Goal: Task Accomplishment & Management: Complete application form

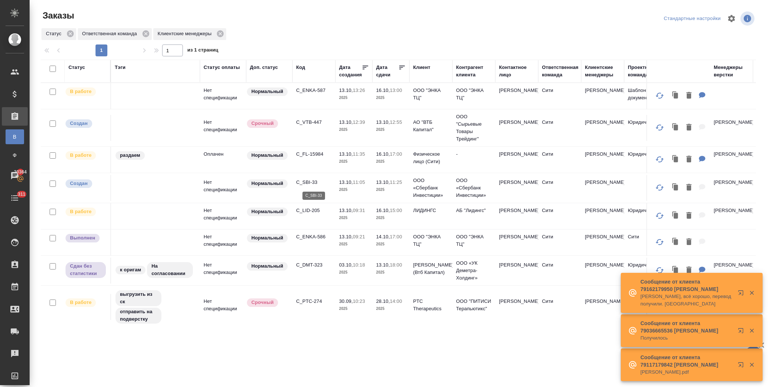
click at [306, 183] on p "C_SBI-33" at bounding box center [314, 182] width 36 height 7
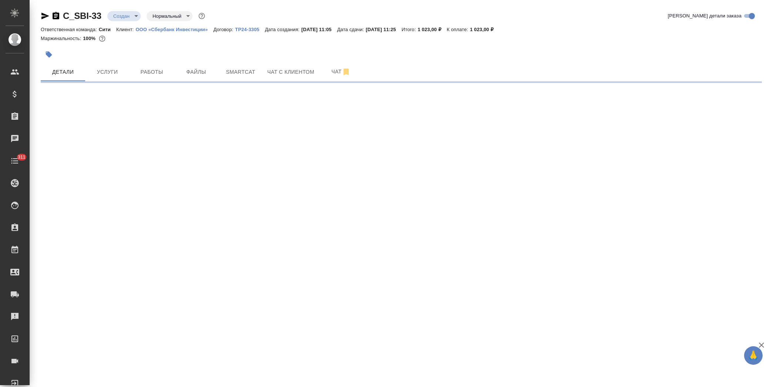
select select "RU"
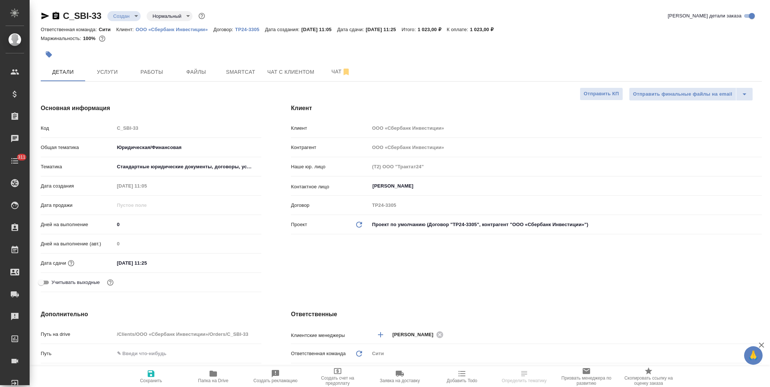
type textarea "x"
click at [179, 264] on input "13.10.2025 11:25" at bounding box center [147, 262] width 65 height 11
click at [240, 265] on icon "button" at bounding box center [240, 262] width 9 height 9
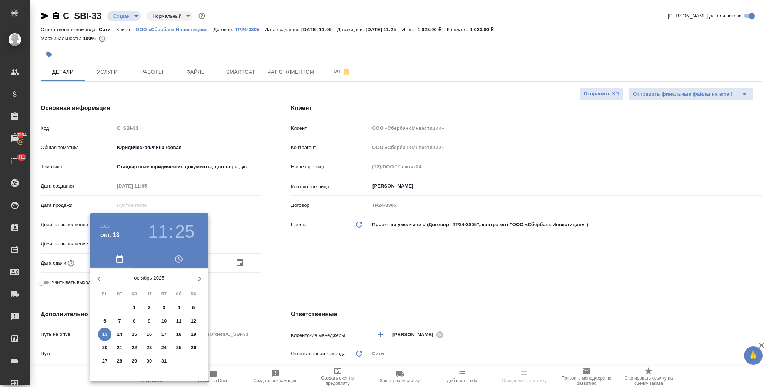
click at [135, 334] on p "15" at bounding box center [135, 333] width 6 height 7
type input "15.10.2025 11:25"
type textarea "x"
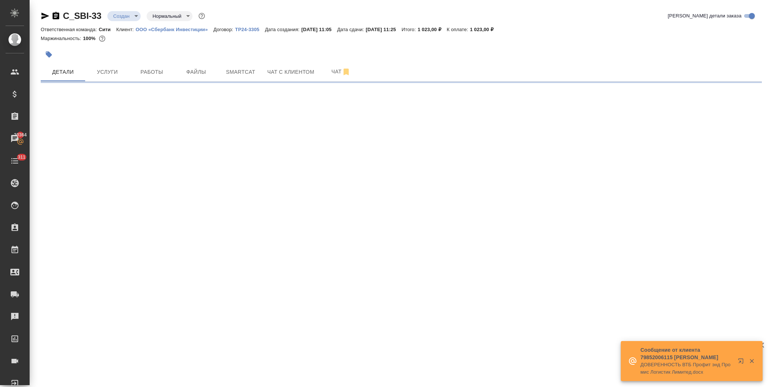
select select "RU"
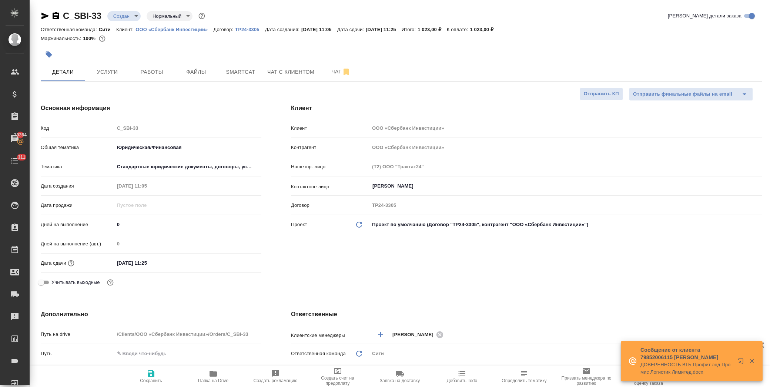
type textarea "x"
click at [166, 261] on input "13.10.2025 11:25" at bounding box center [147, 262] width 65 height 11
type textarea "x"
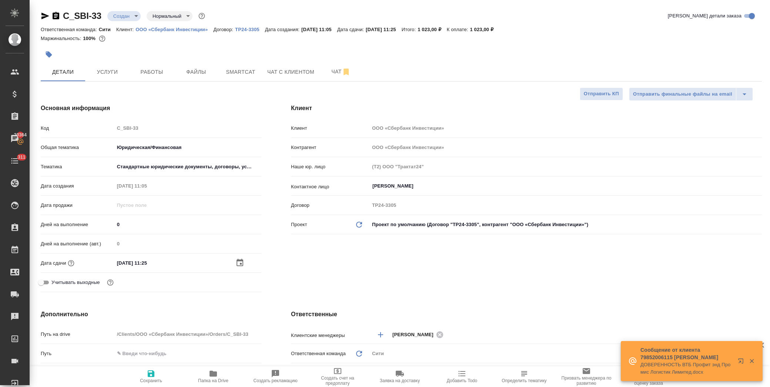
type textarea "x"
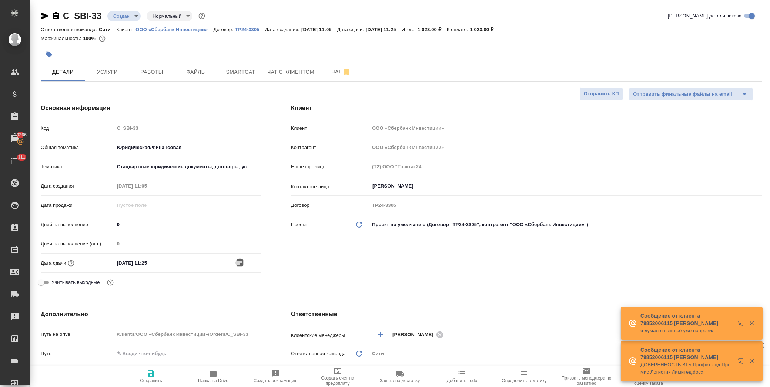
click at [241, 263] on icon "button" at bounding box center [240, 262] width 7 height 7
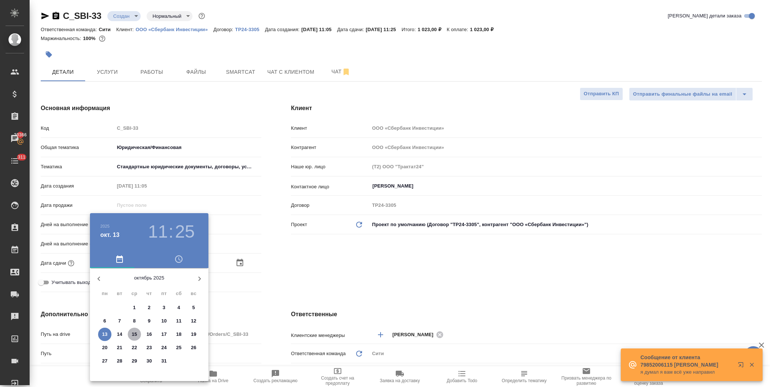
click at [135, 335] on p "15" at bounding box center [135, 333] width 6 height 7
type input "15.10.2025 11:25"
type textarea "x"
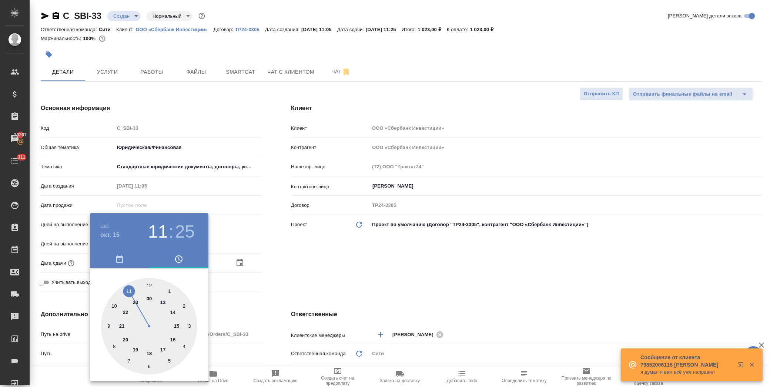
click at [129, 289] on div at bounding box center [149, 326] width 96 height 96
type textarea "x"
click at [150, 284] on div at bounding box center [149, 326] width 96 height 96
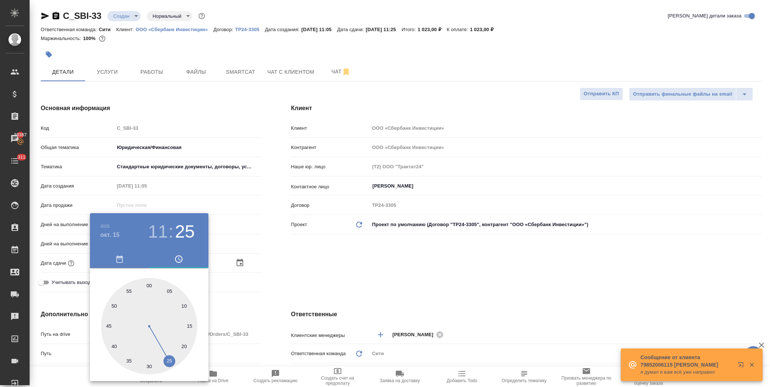
type input "15.10.2025 11:00"
type textarea "x"
click at [291, 270] on div at bounding box center [385, 193] width 770 height 387
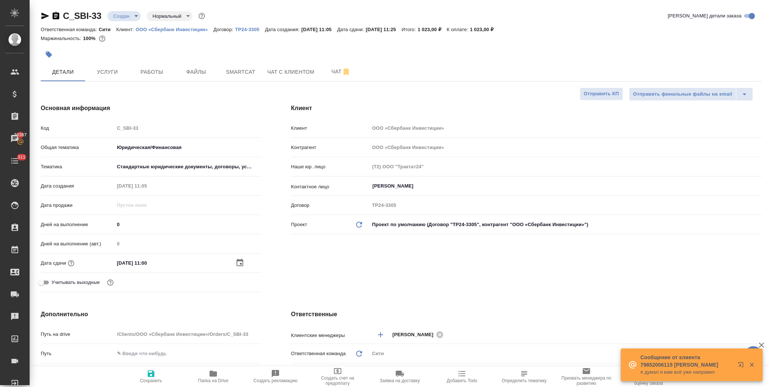
drag, startPoint x: 159, startPoint y: 376, endPoint x: 168, endPoint y: 369, distance: 11.4
click at [159, 375] on span "Сохранить" at bounding box center [150, 376] width 53 height 14
type textarea "x"
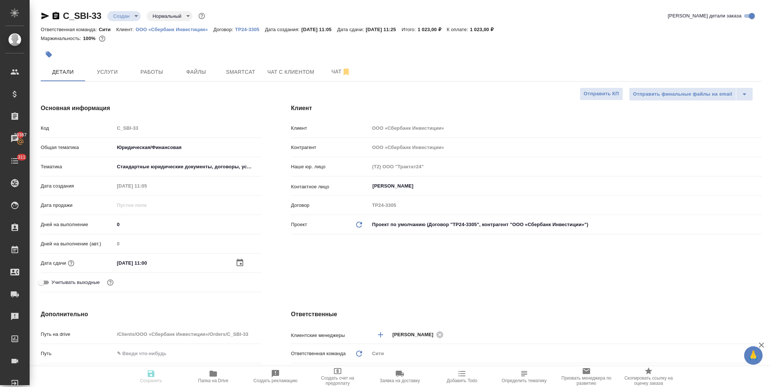
type textarea "x"
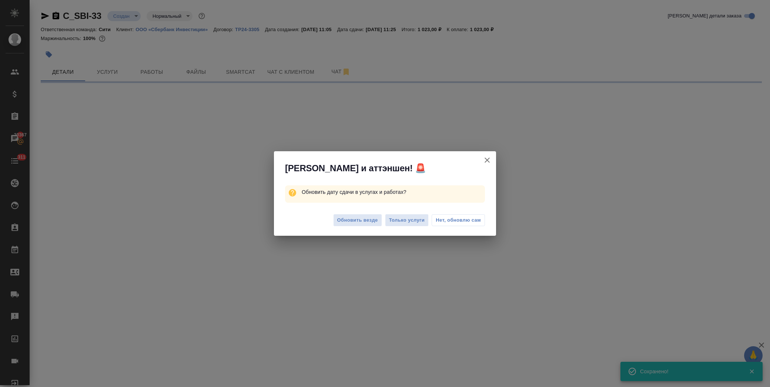
select select "RU"
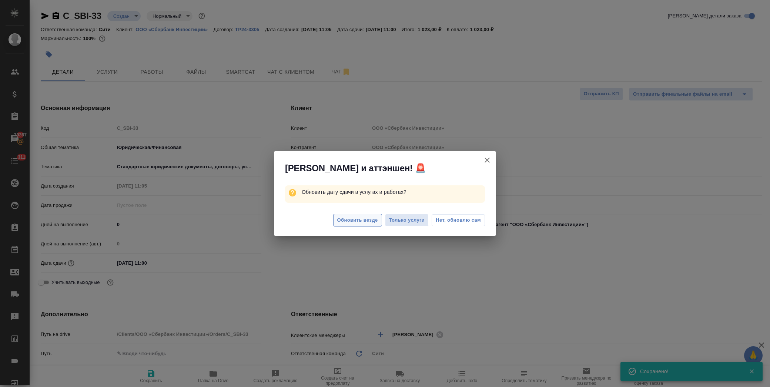
type textarea "x"
click at [355, 219] on span "Обновить везде" at bounding box center [357, 220] width 41 height 9
type textarea "x"
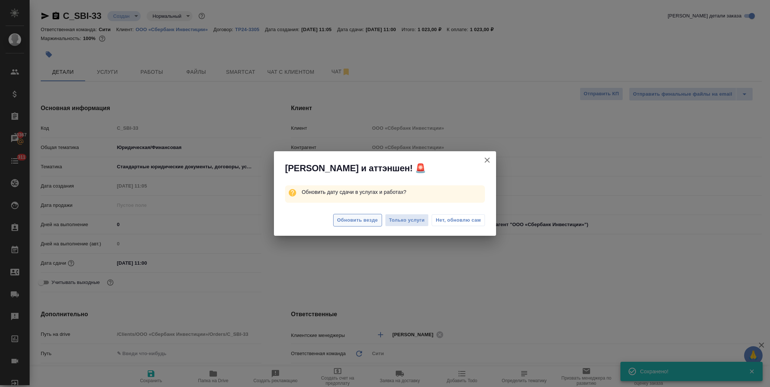
type textarea "x"
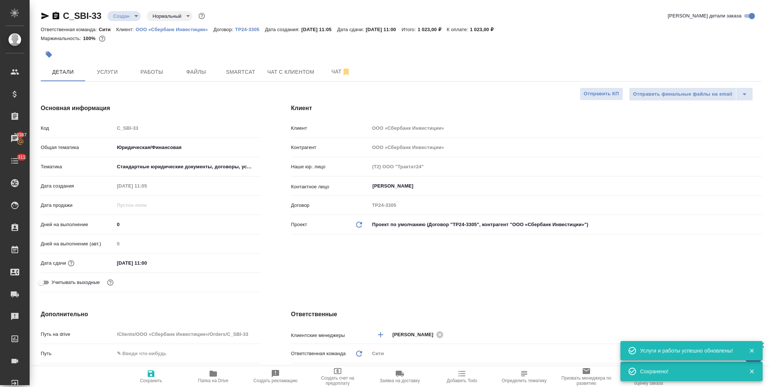
scroll to position [123, 0]
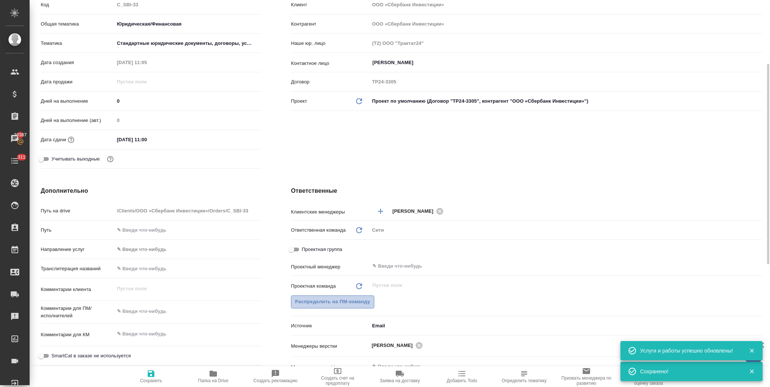
click at [333, 304] on span "Распределить на ПМ-команду" at bounding box center [332, 301] width 75 height 9
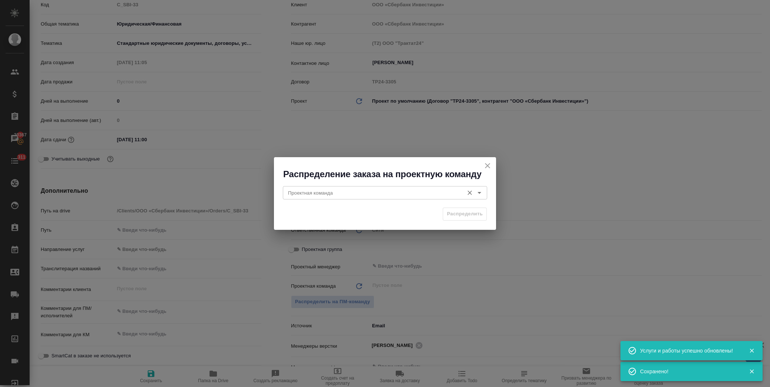
click at [335, 196] on input "Проектная команда" at bounding box center [372, 192] width 175 height 9
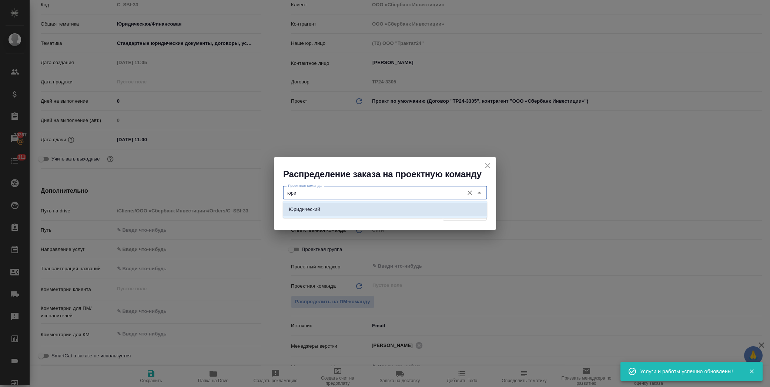
drag, startPoint x: 301, startPoint y: 204, endPoint x: 445, endPoint y: 204, distance: 143.7
click at [301, 204] on li "Юридический" at bounding box center [385, 209] width 204 height 13
type input "Юридический"
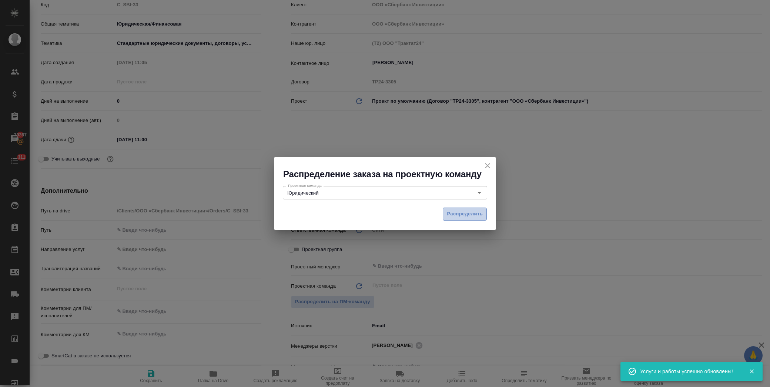
click at [458, 210] on span "Распределить" at bounding box center [465, 214] width 36 height 9
type textarea "x"
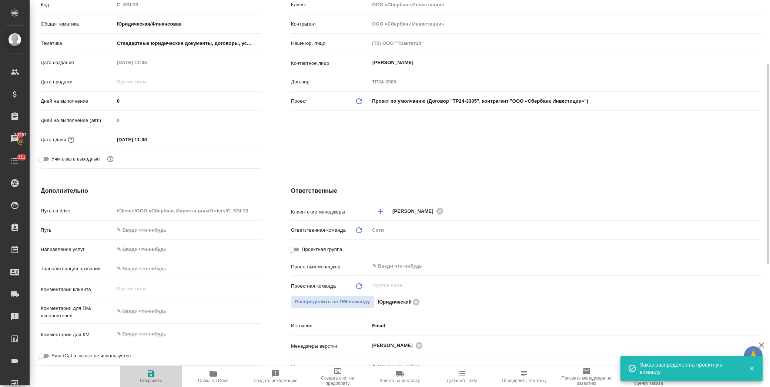
drag, startPoint x: 147, startPoint y: 380, endPoint x: 191, endPoint y: 337, distance: 61.6
click at [147, 380] on span "Сохранить" at bounding box center [151, 380] width 22 height 5
type textarea "x"
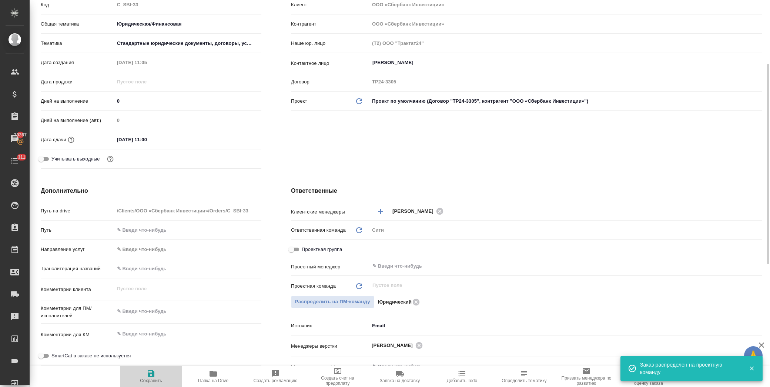
type textarea "x"
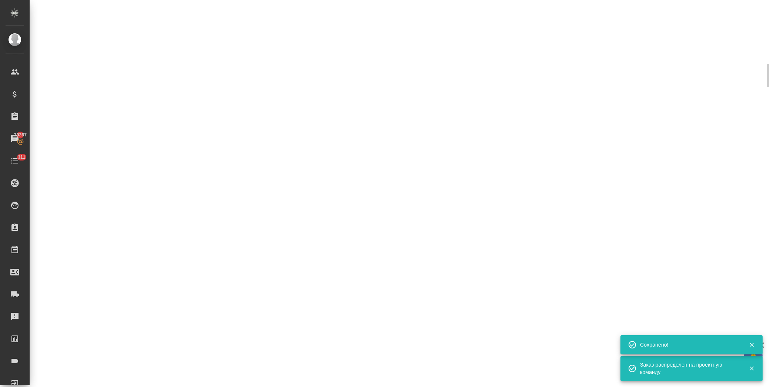
select select "RU"
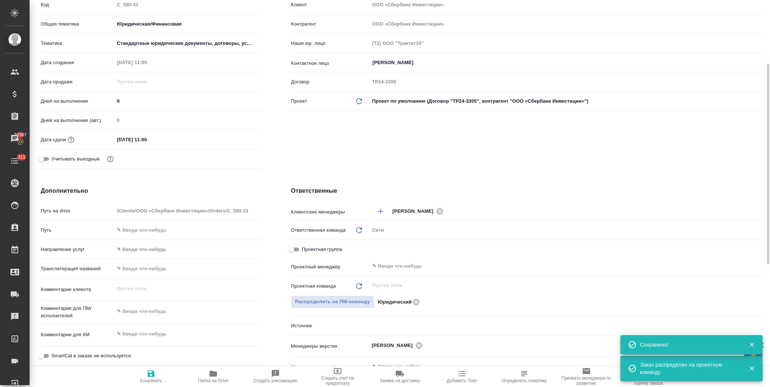
type textarea "x"
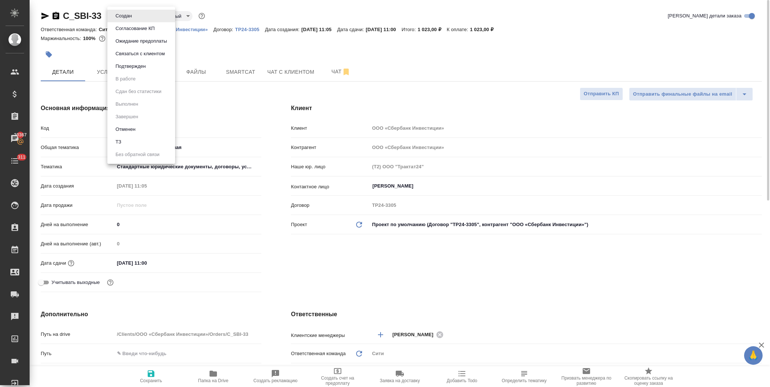
click at [123, 12] on body "🙏 .cls-1 fill:#fff; AWATERA Лофицкая Юлия Владимировна Клиенты Спецификации Зак…" at bounding box center [385, 193] width 770 height 387
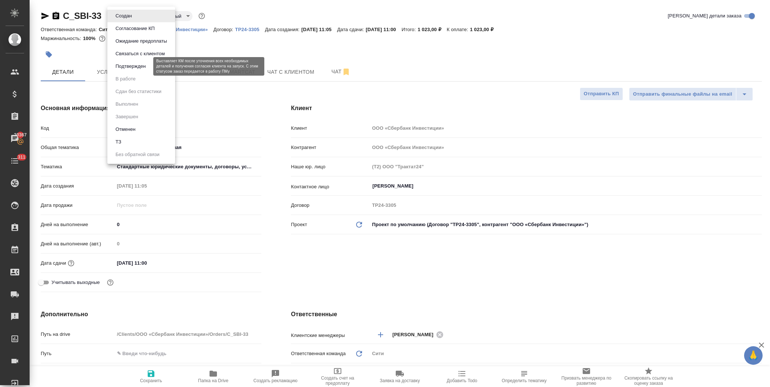
click at [139, 65] on button "Подтвержден" at bounding box center [130, 66] width 35 height 8
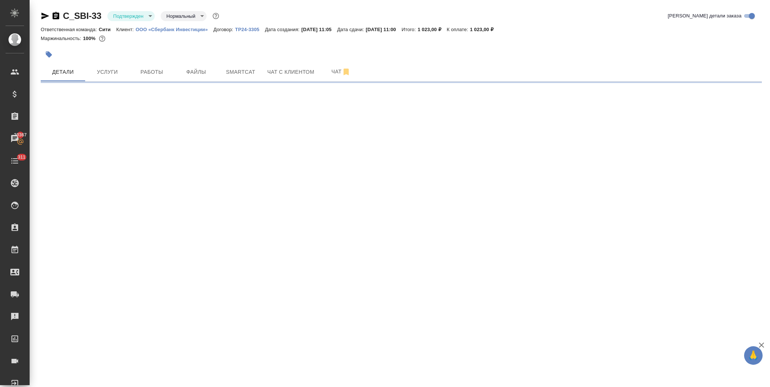
select select "RU"
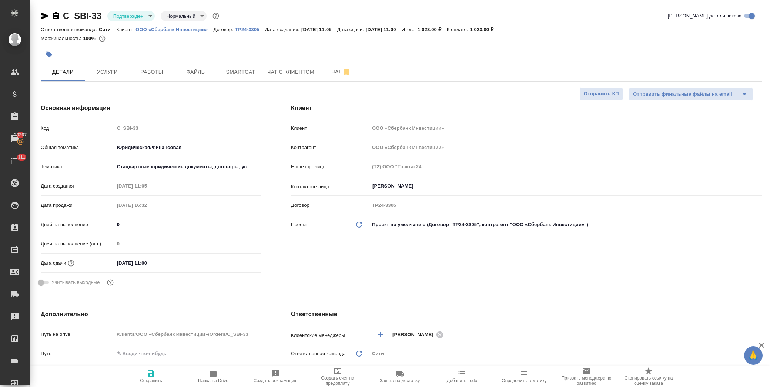
type textarea "x"
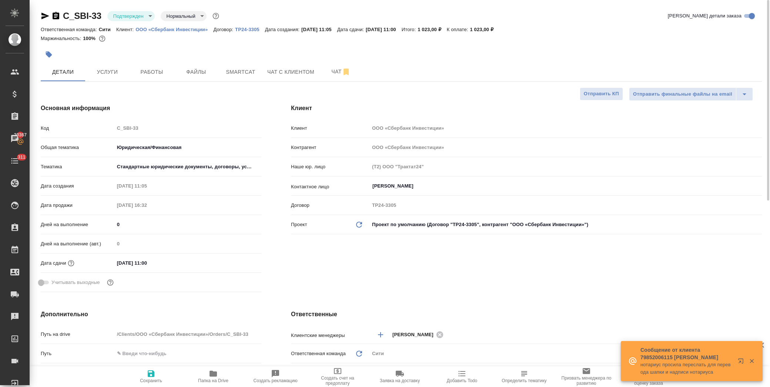
type textarea "x"
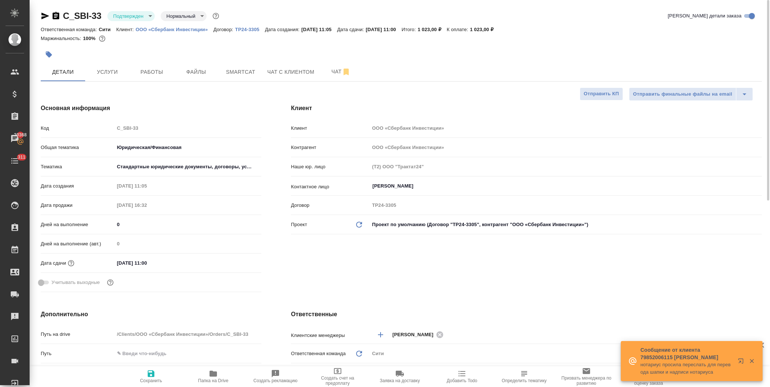
type textarea "x"
